Goal: Task Accomplishment & Management: Use online tool/utility

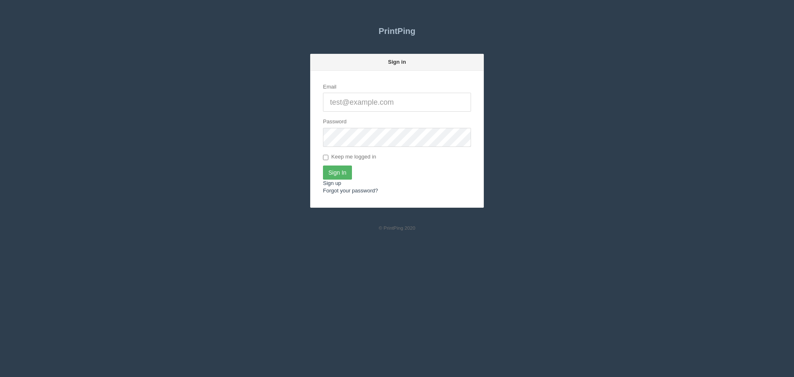
type input "[PERSON_NAME][EMAIL_ADDRESS][DOMAIN_NAME]"
click at [340, 171] on input "Sign In" at bounding box center [337, 172] width 29 height 14
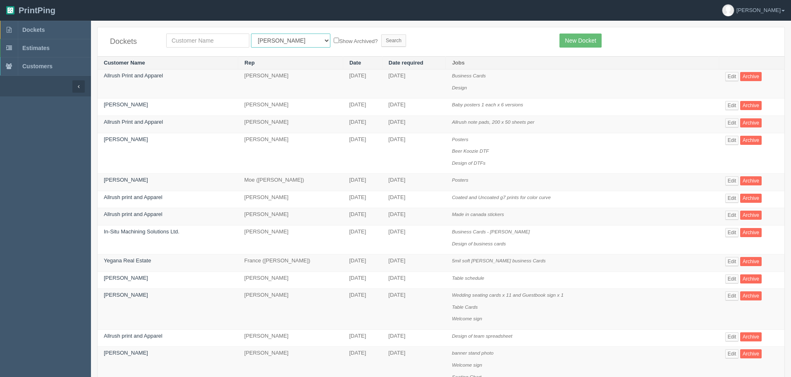
click at [266, 36] on select "All Users Ali Ali Test 1 Aly Amy Ankit Arif Brandon Dan France Greg Jim Mark Ma…" at bounding box center [290, 40] width 79 height 14
select select "1"
click at [251, 33] on select "All Users Ali Ali Test 1 Aly Amy Ankit Arif Brandon Dan France Greg Jim Mark Ma…" at bounding box center [290, 40] width 79 height 14
click at [215, 42] on input "text" at bounding box center [207, 40] width 83 height 14
type input "impact"
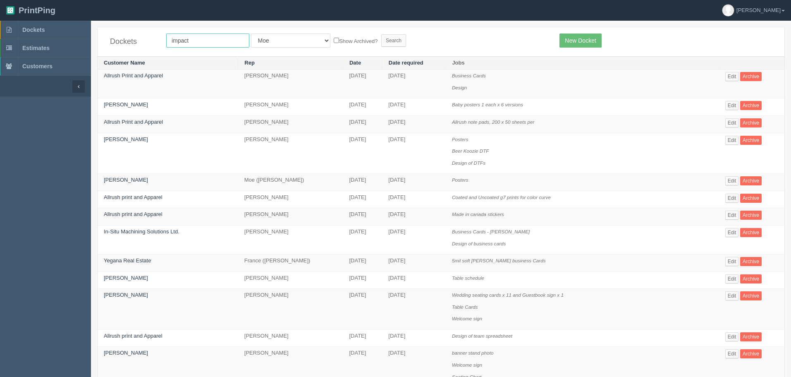
click at [381, 34] on input "Search" at bounding box center [393, 40] width 25 height 12
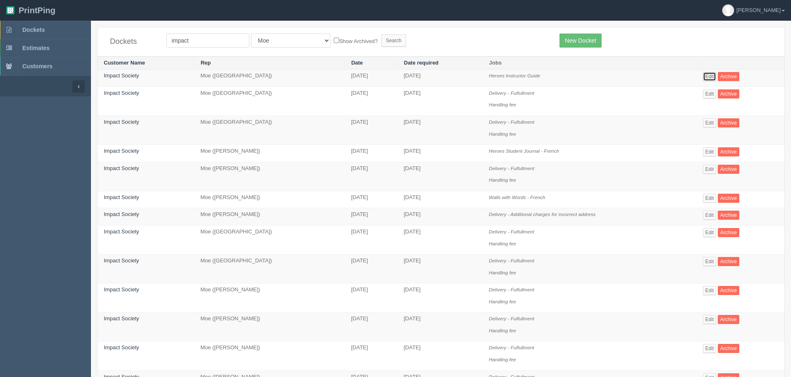
click at [711, 74] on link "Edit" at bounding box center [710, 76] width 14 height 9
click at [711, 147] on link "Edit" at bounding box center [710, 151] width 14 height 9
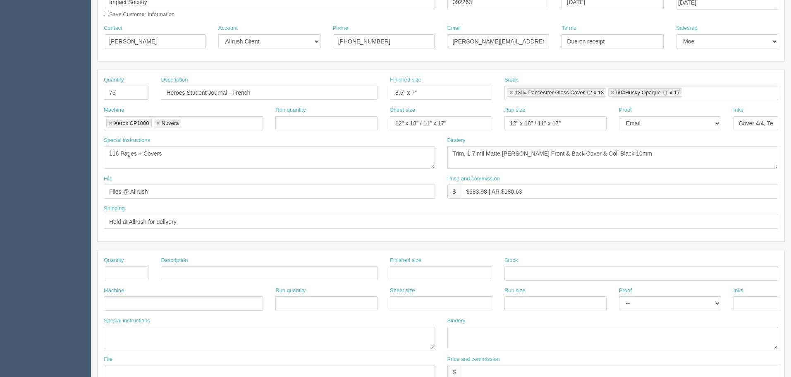
scroll to position [124, 0]
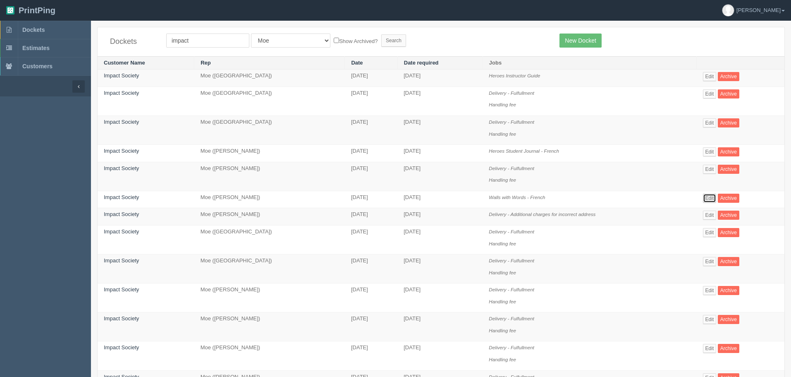
click at [707, 195] on link "Edit" at bounding box center [710, 198] width 14 height 9
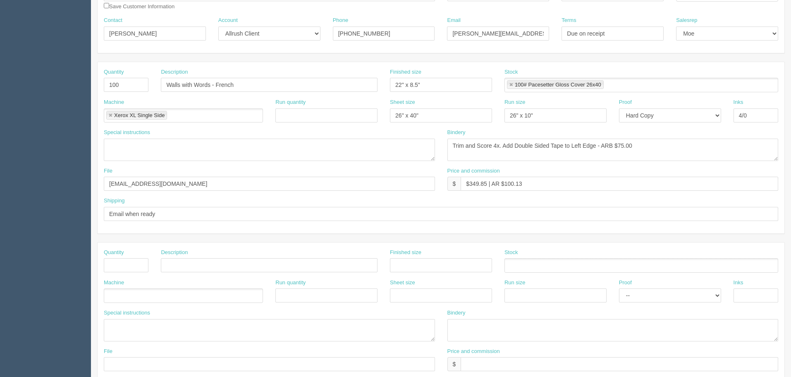
scroll to position [124, 0]
